Goal: Find specific page/section: Find specific page/section

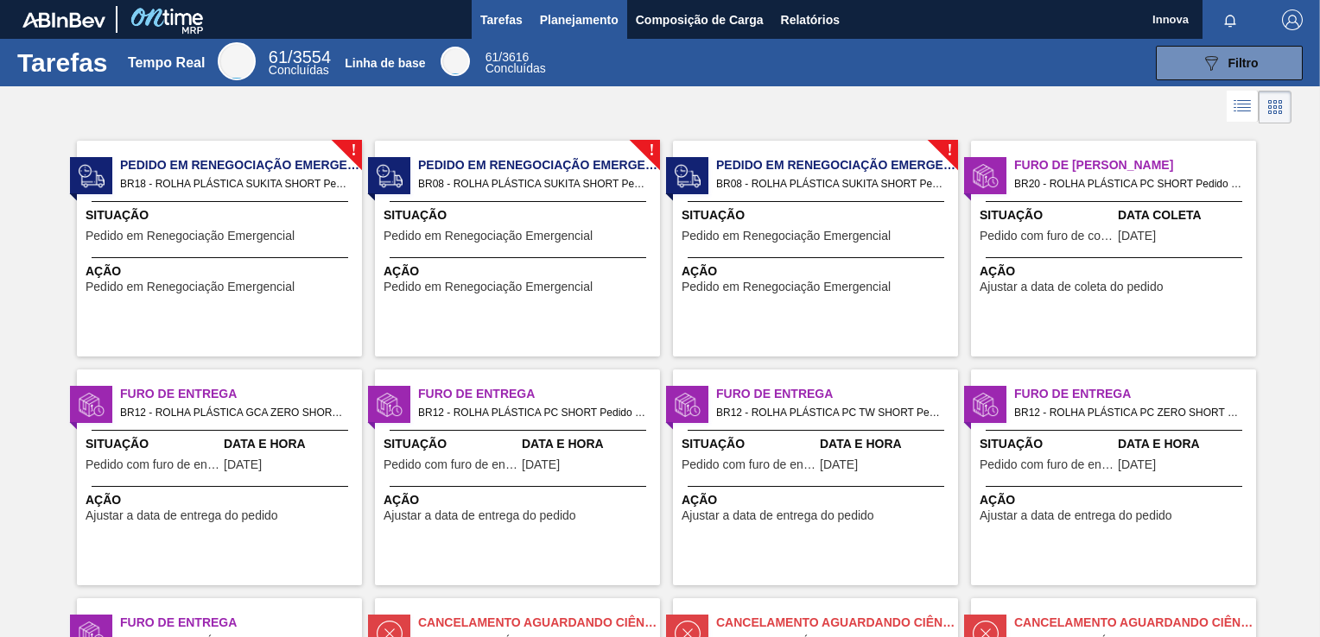
click at [594, 20] on span "Planejamento" at bounding box center [579, 20] width 79 height 21
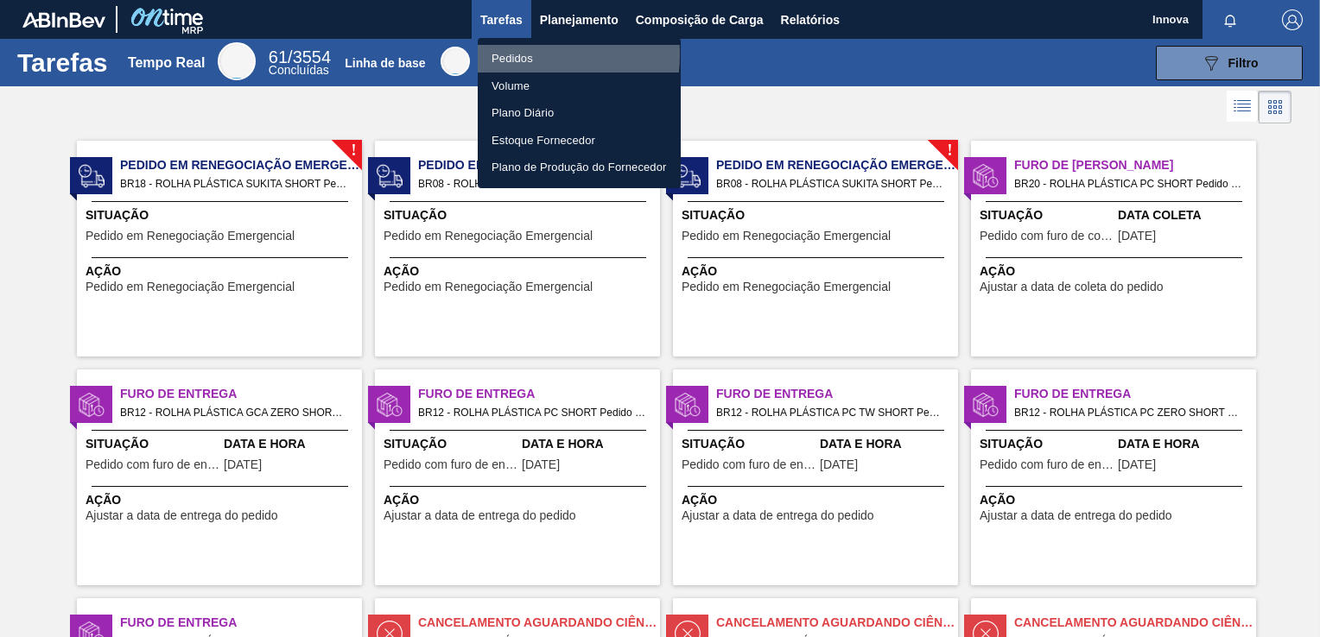
click at [519, 54] on li "Pedidos" at bounding box center [579, 59] width 203 height 28
